Goal: Task Accomplishment & Management: Use online tool/utility

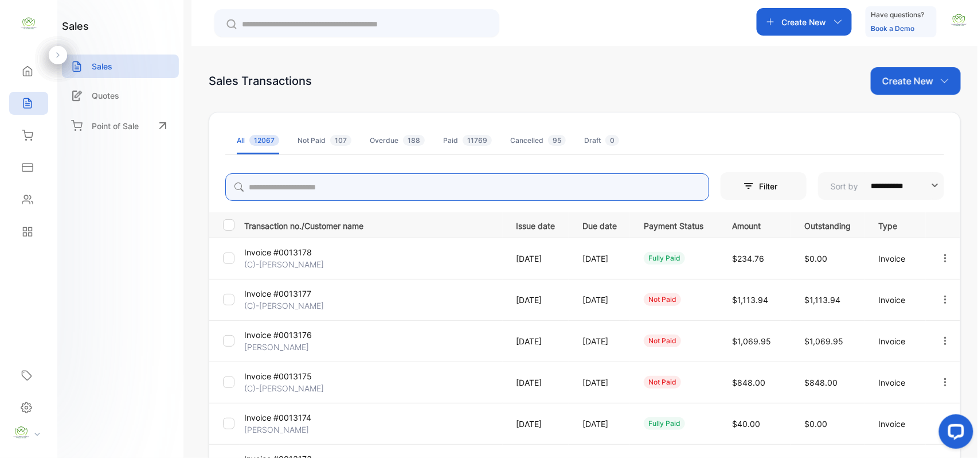
click at [301, 194] on input "search" at bounding box center [467, 187] width 484 height 28
click at [944, 259] on icon "button" at bounding box center [946, 258] width 10 height 10
type input "***"
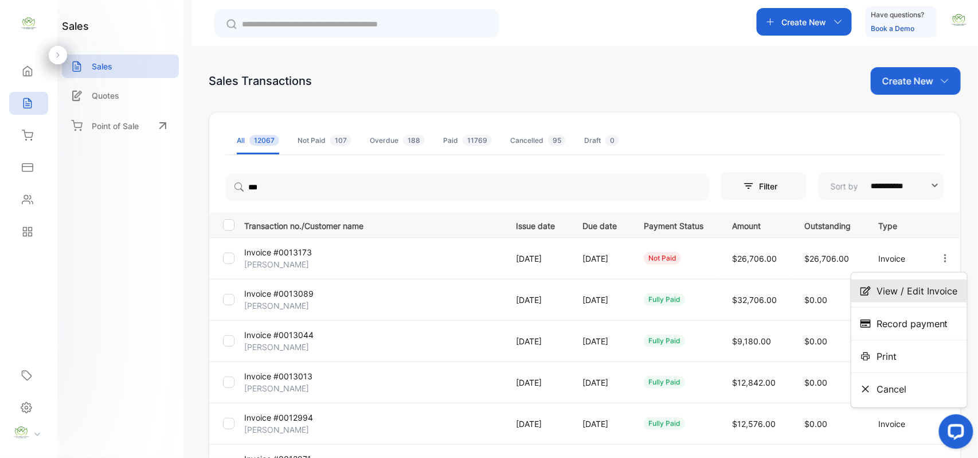
click at [928, 289] on span "View / Edit Invoice" at bounding box center [917, 291] width 81 height 14
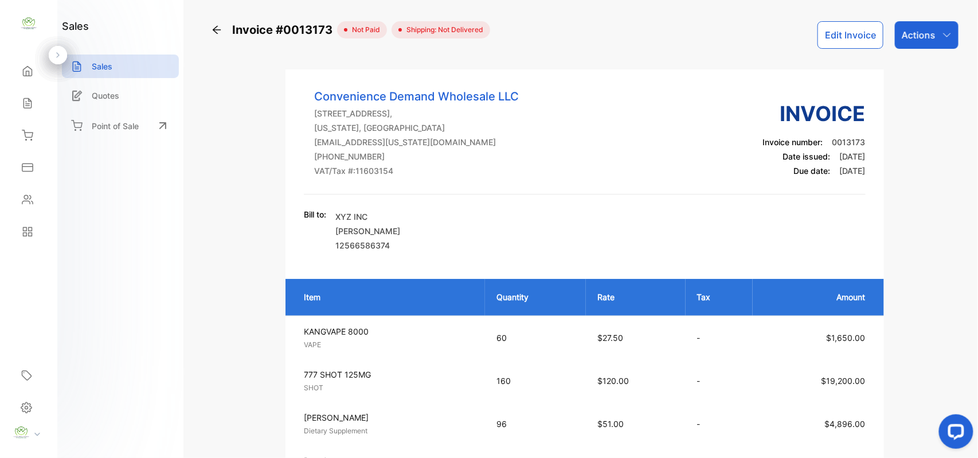
click at [842, 33] on button "Edit Invoice" at bounding box center [851, 35] width 66 height 28
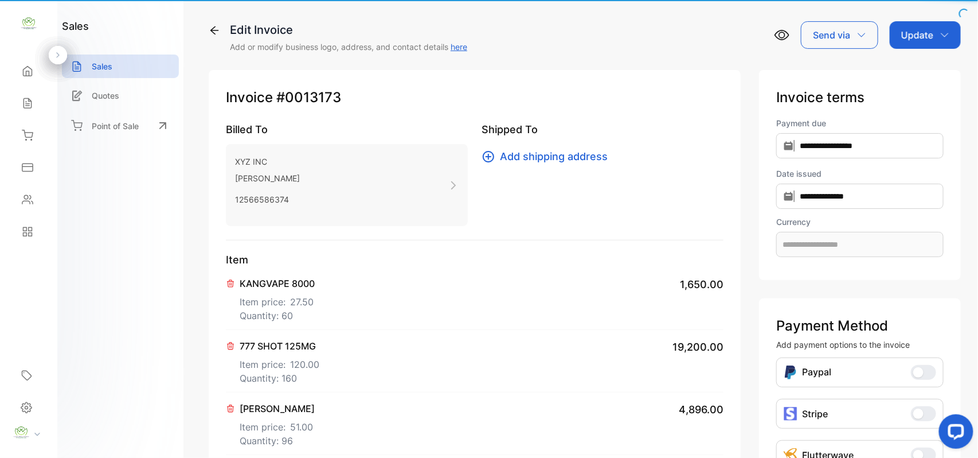
type input "**********"
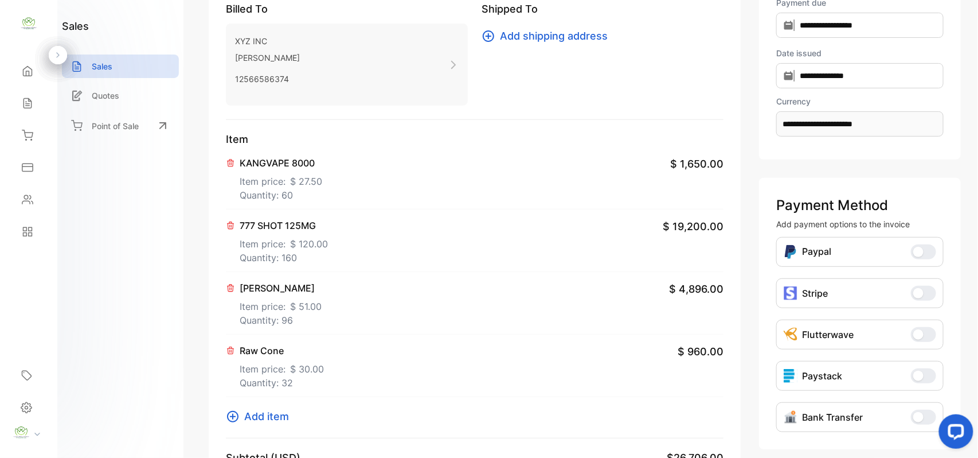
scroll to position [178, 0]
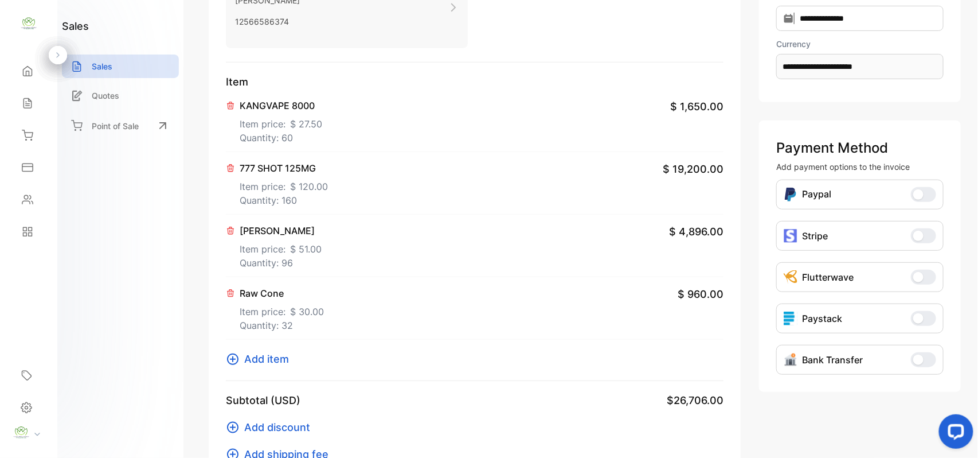
click at [322, 129] on div "KANGVAPE 8000 Item price: $ 27.50 Quantity: 60 $ 1,650.00" at bounding box center [475, 120] width 498 height 63
click at [295, 111] on p "KANGVAPE 8000" at bounding box center [281, 106] width 83 height 14
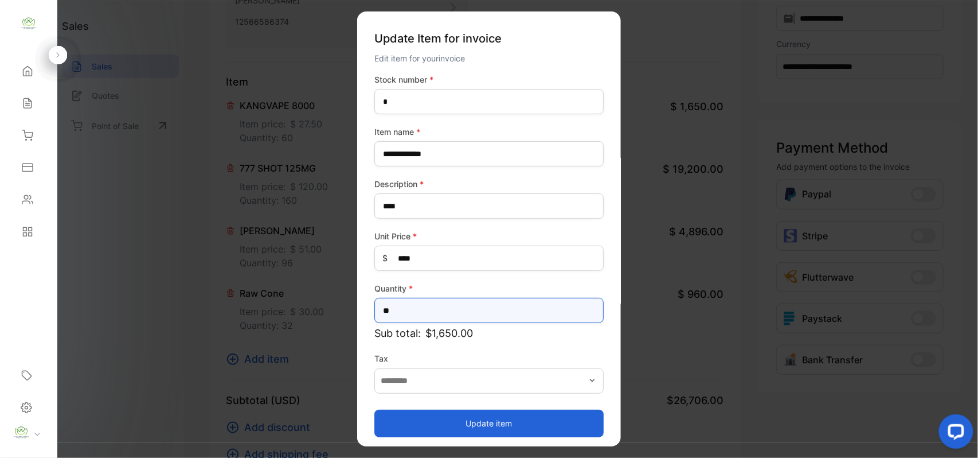
drag, startPoint x: 448, startPoint y: 306, endPoint x: 213, endPoint y: 323, distance: 235.2
type input "**"
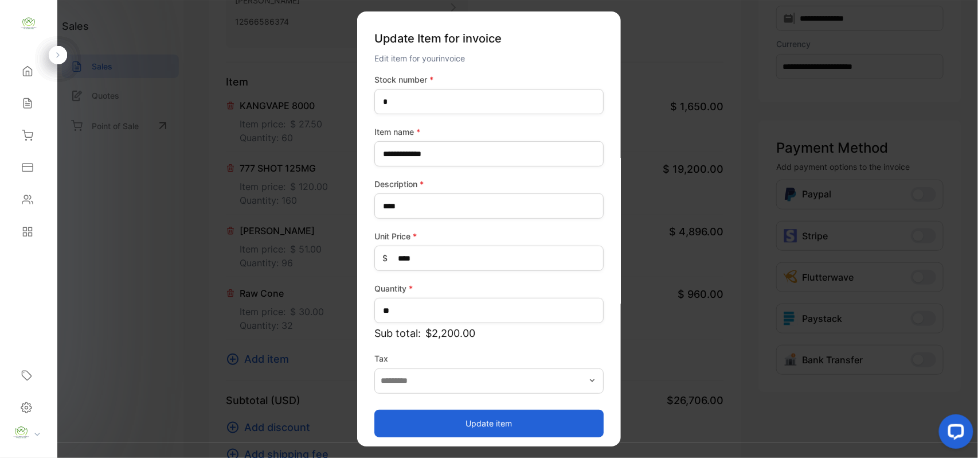
click at [414, 420] on button "Update item" at bounding box center [488, 423] width 229 height 28
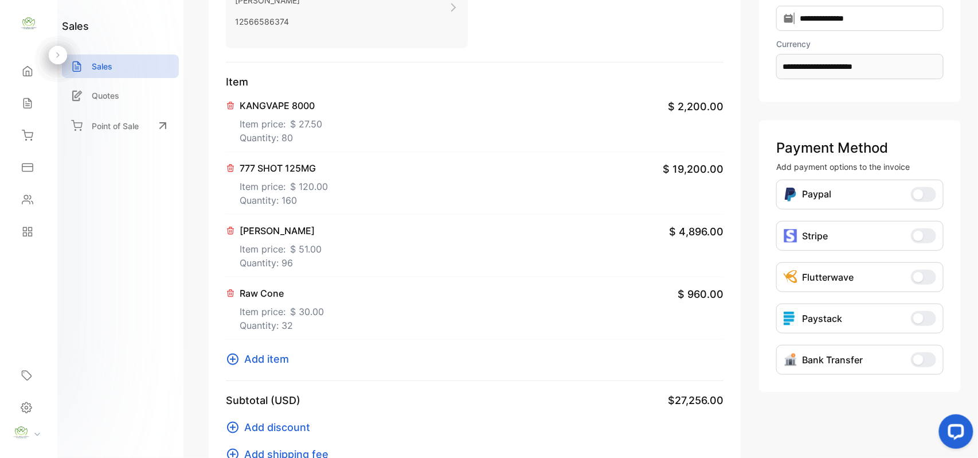
click at [280, 253] on p "Item price: $ 51.00" at bounding box center [281, 246] width 82 height 18
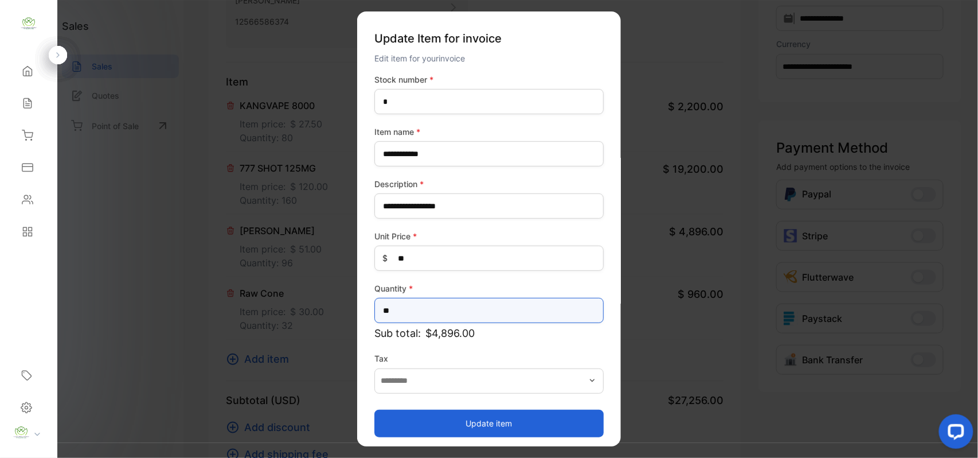
drag, startPoint x: 435, startPoint y: 306, endPoint x: 157, endPoint y: 303, distance: 277.6
type input "***"
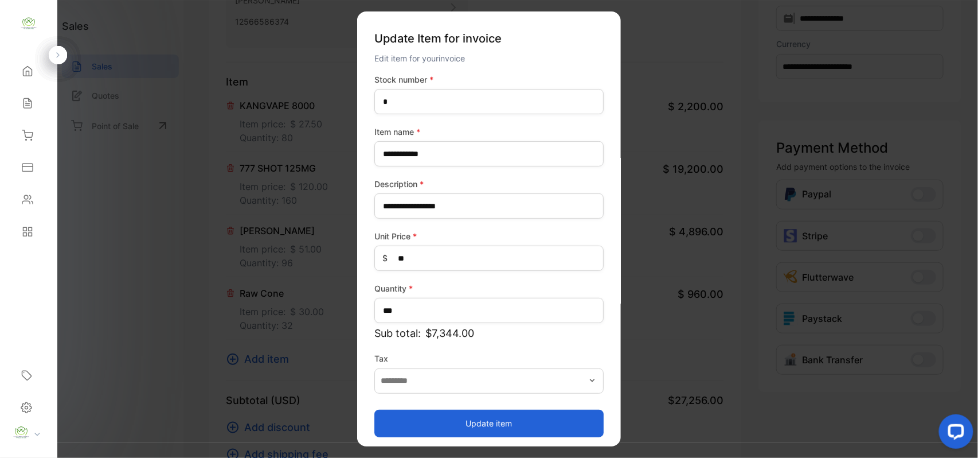
click at [427, 422] on button "Update item" at bounding box center [488, 423] width 229 height 28
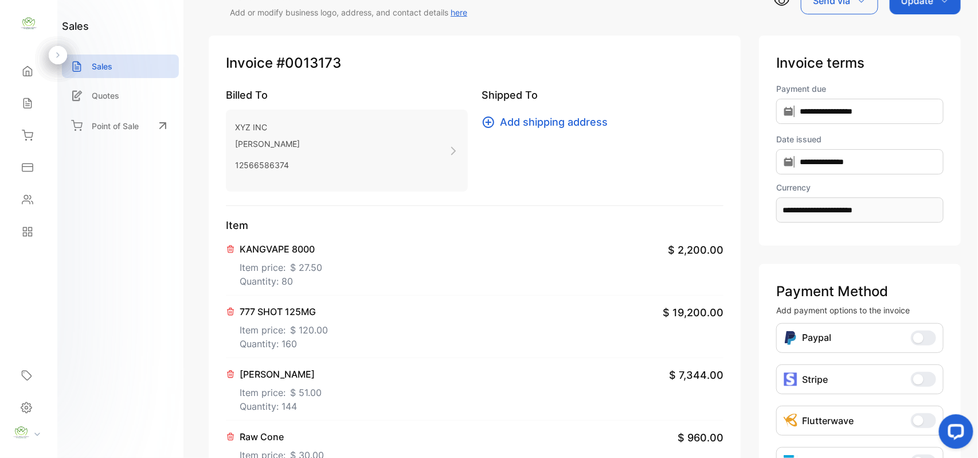
scroll to position [0, 0]
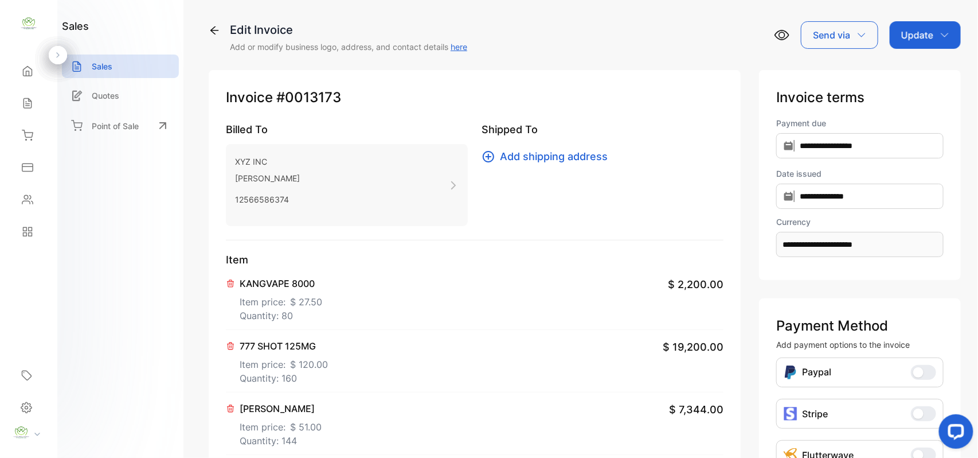
click at [918, 35] on p "Update" at bounding box center [918, 35] width 32 height 14
click at [927, 78] on div "Invoice" at bounding box center [928, 72] width 66 height 23
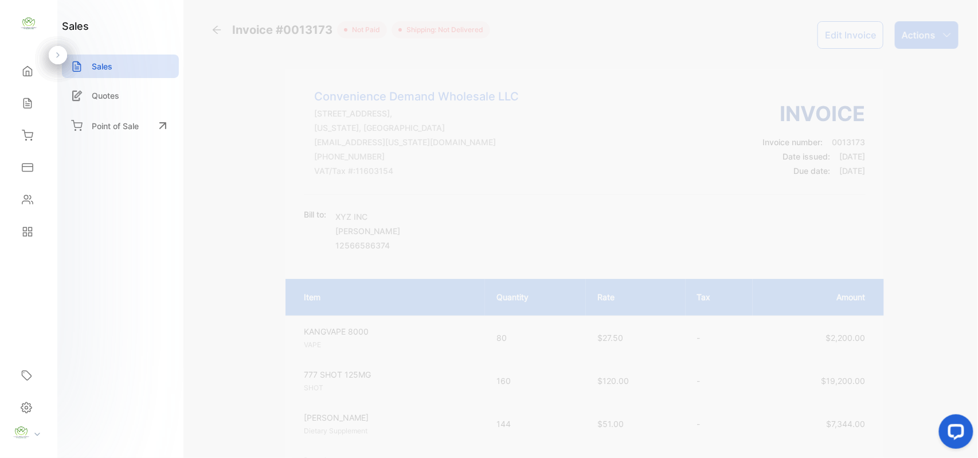
click at [935, 30] on div "Actions" at bounding box center [927, 35] width 64 height 28
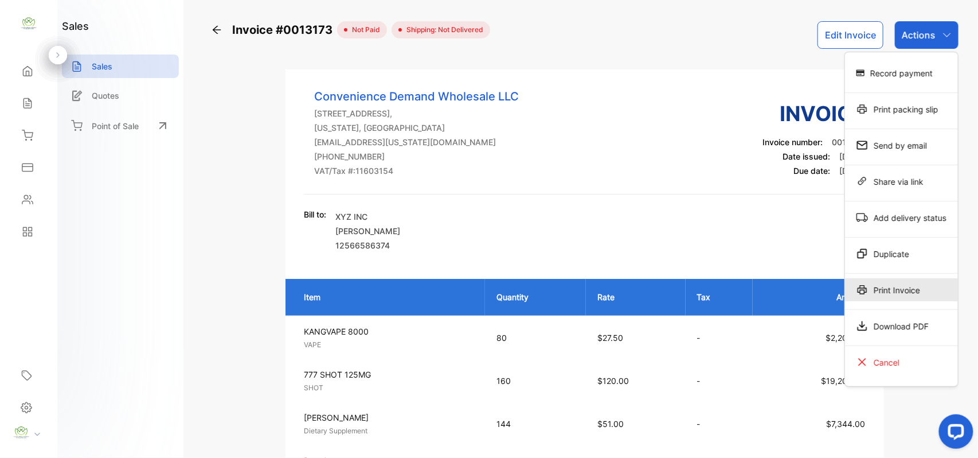
click at [849, 285] on div "Print Invoice" at bounding box center [901, 289] width 113 height 23
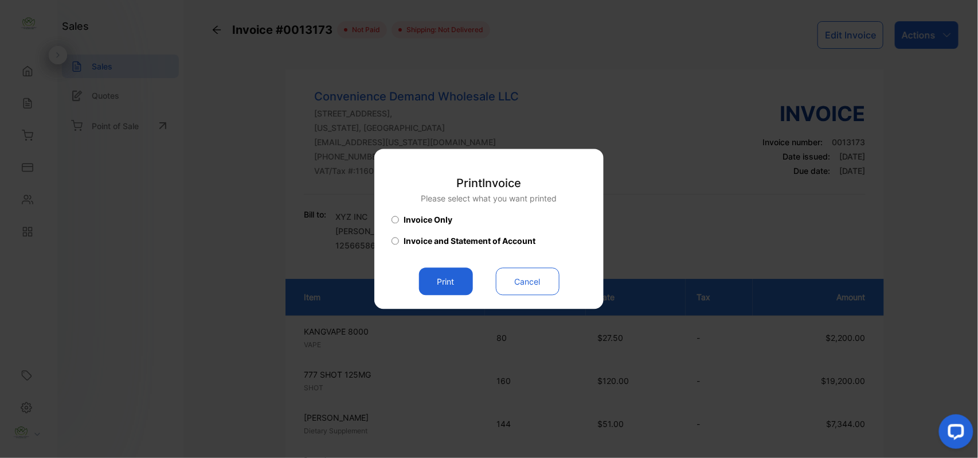
click at [422, 280] on button "Print" at bounding box center [446, 282] width 54 height 28
